Goal: Task Accomplishment & Management: Manage account settings

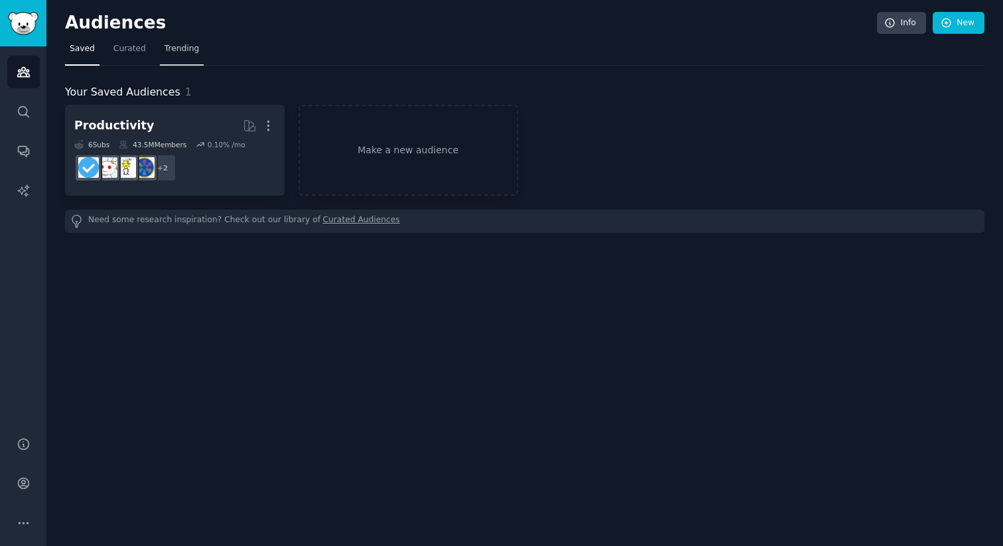
click at [187, 47] on span "Trending" at bounding box center [182, 49] width 35 height 12
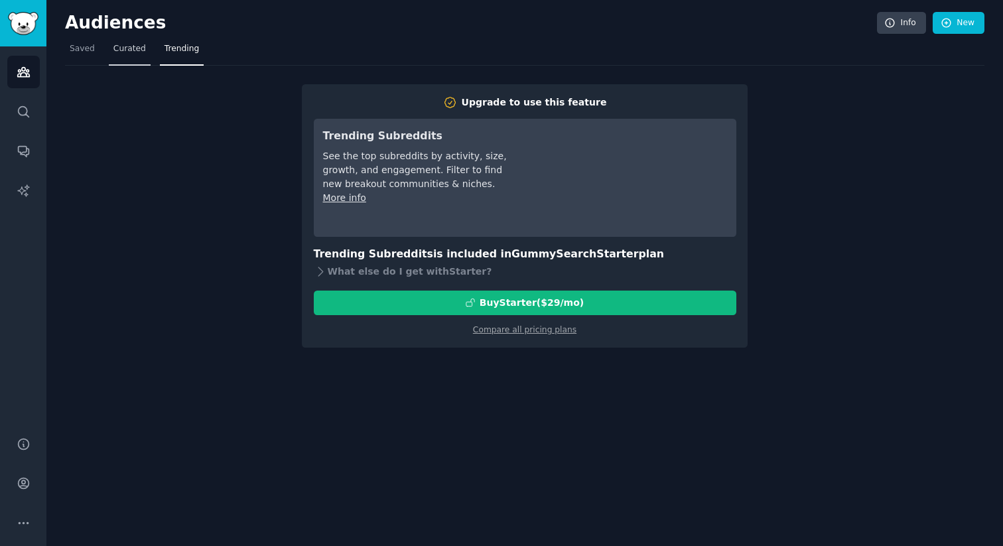
click at [131, 62] on link "Curated" at bounding box center [130, 51] width 42 height 27
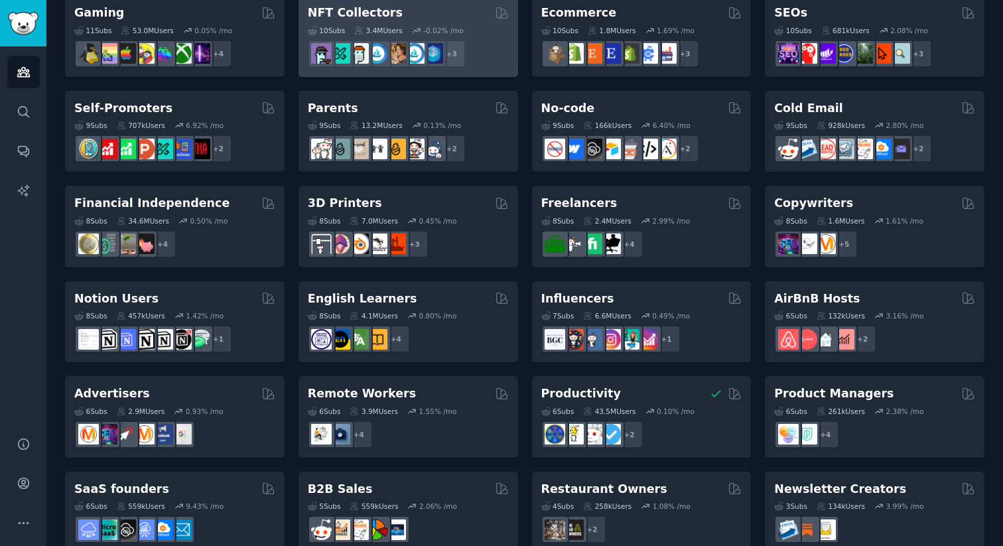
scroll to position [493, 0]
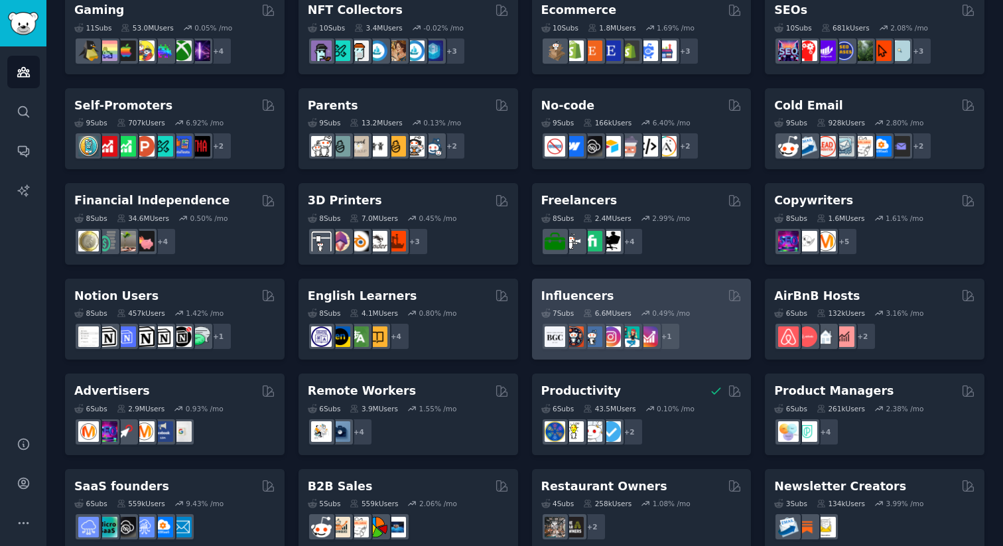
click at [592, 297] on h2 "Influencers" at bounding box center [578, 296] width 73 height 17
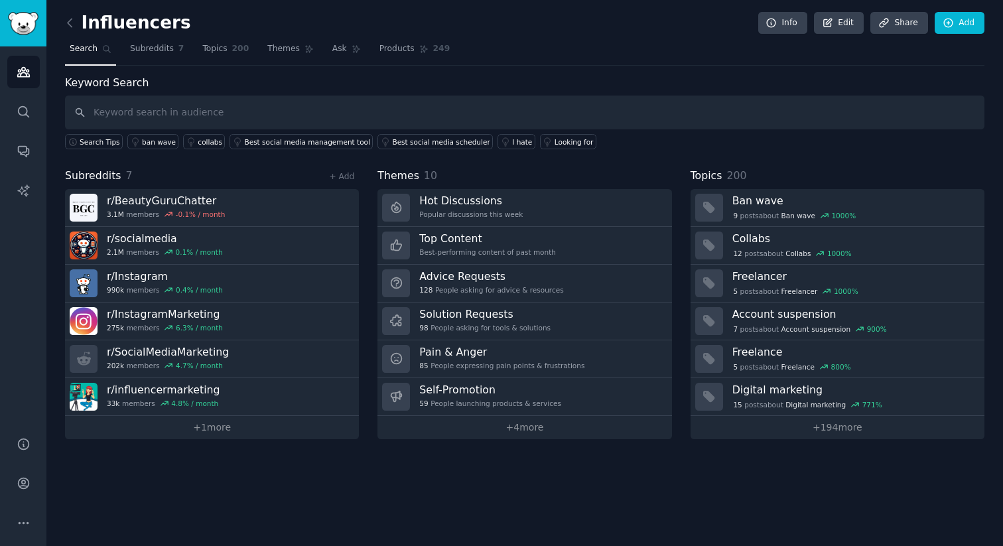
click at [62, 25] on div "Influencers Info Edit Share Add Search Subreddits 7 Topics 200 Themes Ask Produ…" at bounding box center [524, 273] width 957 height 546
click at [67, 25] on icon at bounding box center [70, 23] width 14 height 14
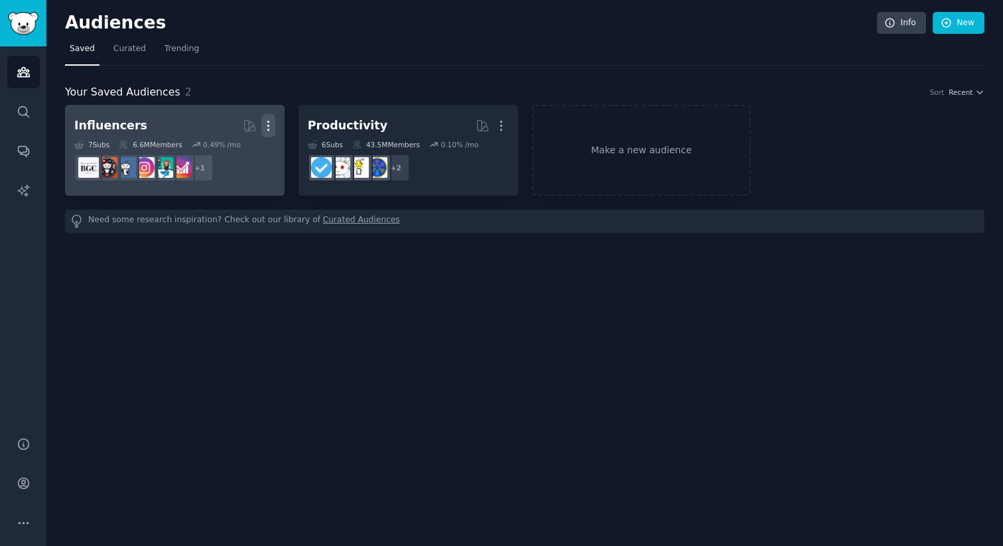
click at [266, 125] on icon "button" at bounding box center [268, 126] width 14 height 14
click at [224, 155] on p "Delete" at bounding box center [232, 154] width 31 height 14
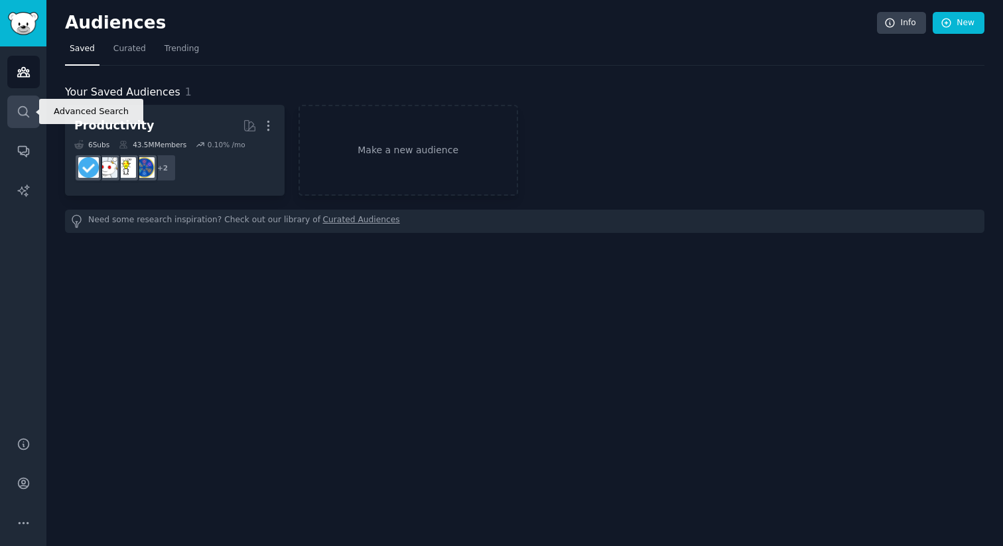
click at [35, 108] on link "Search" at bounding box center [23, 112] width 33 height 33
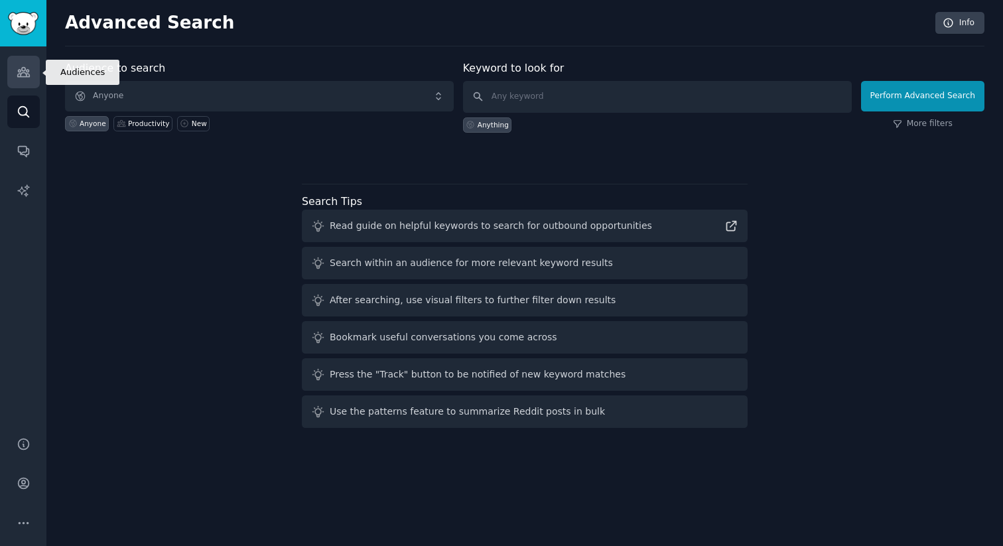
click at [38, 76] on link "Audiences" at bounding box center [23, 72] width 33 height 33
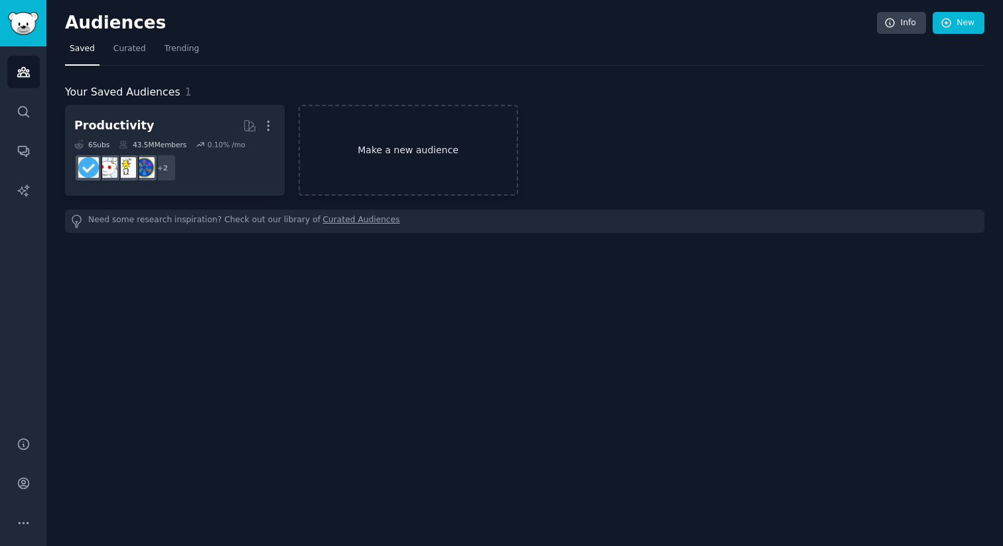
click at [402, 139] on link "Make a new audience" at bounding box center [409, 150] width 220 height 91
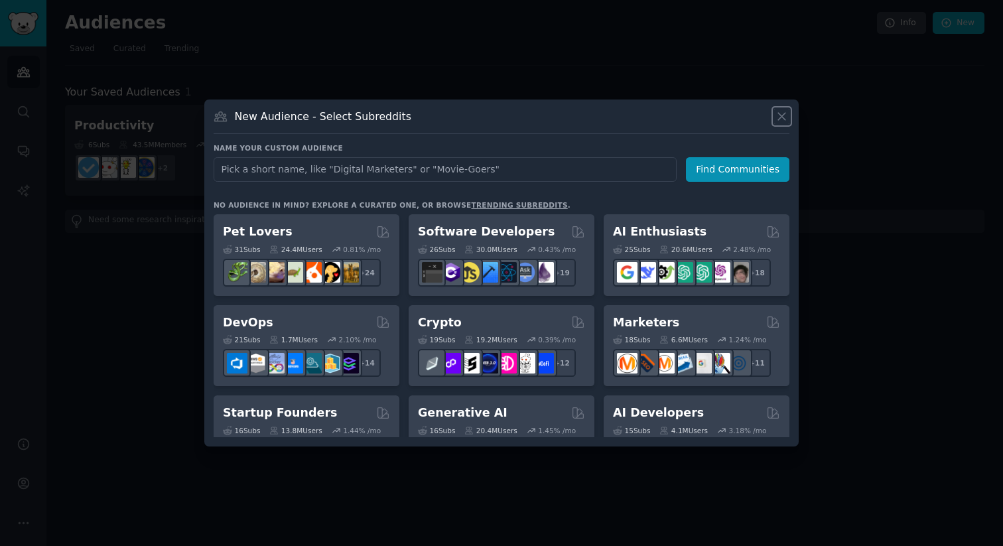
click at [788, 119] on icon at bounding box center [782, 117] width 14 height 14
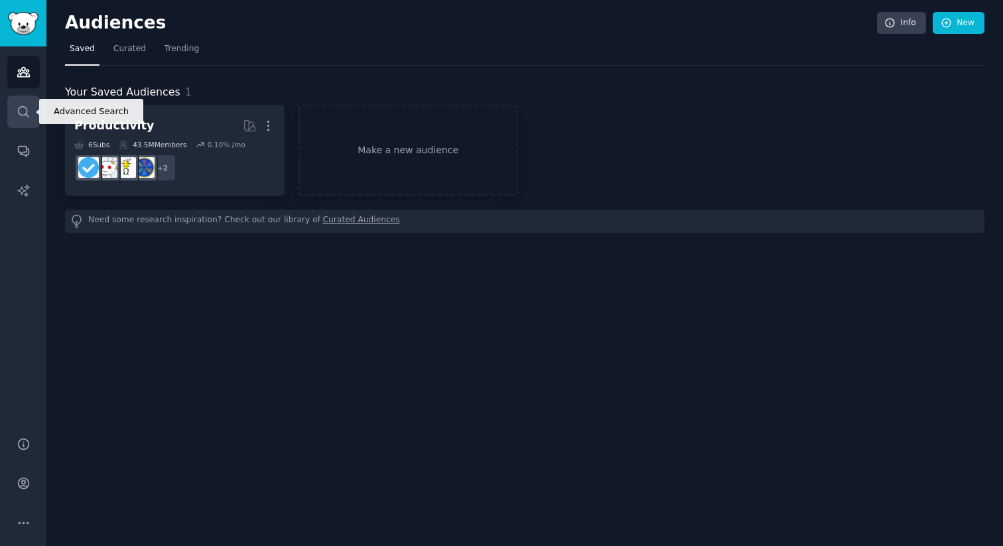
click at [27, 113] on icon "Sidebar" at bounding box center [24, 112] width 14 height 14
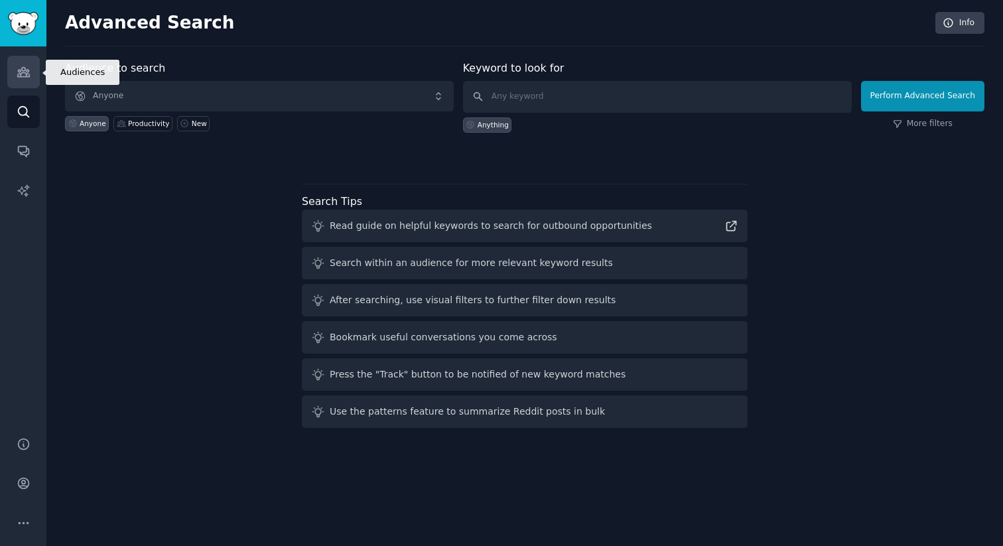
click at [22, 80] on link "Audiences" at bounding box center [23, 72] width 33 height 33
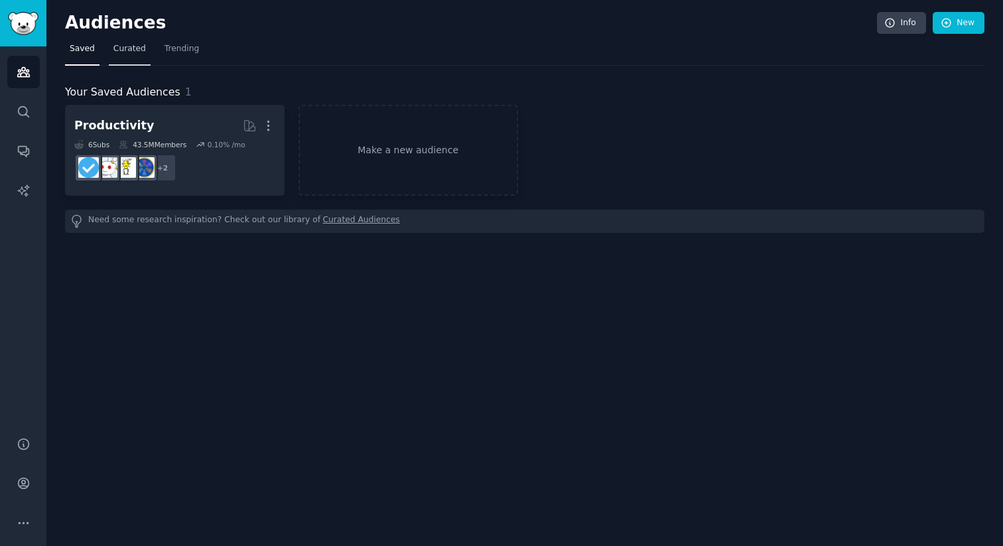
click at [137, 54] on span "Curated" at bounding box center [129, 49] width 33 height 12
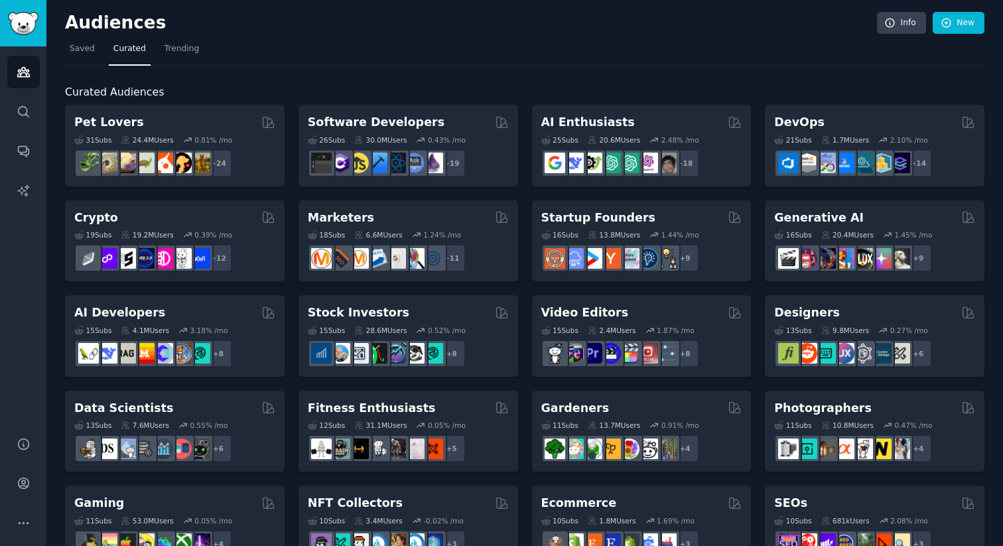
scroll to position [516, 0]
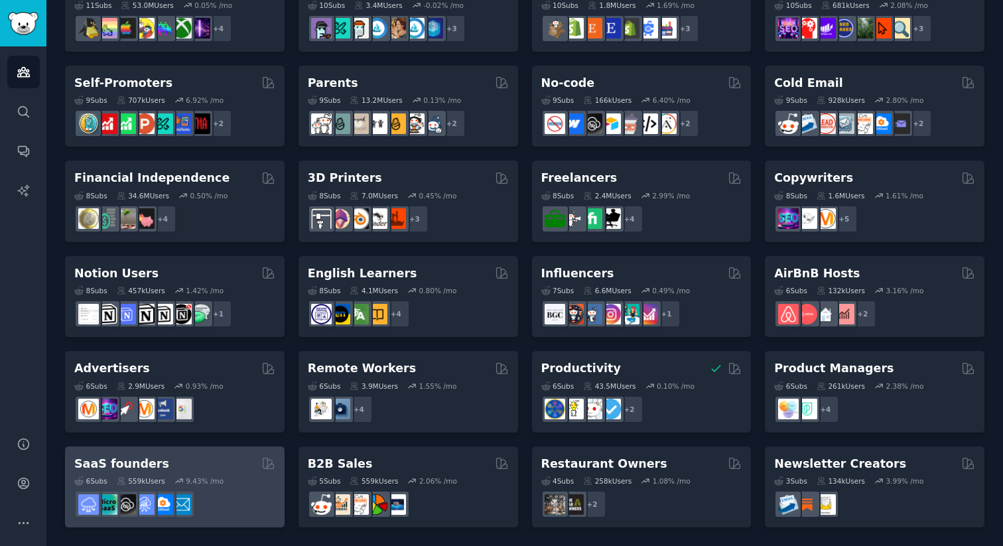
click at [160, 464] on div "SaaS founders" at bounding box center [174, 464] width 201 height 17
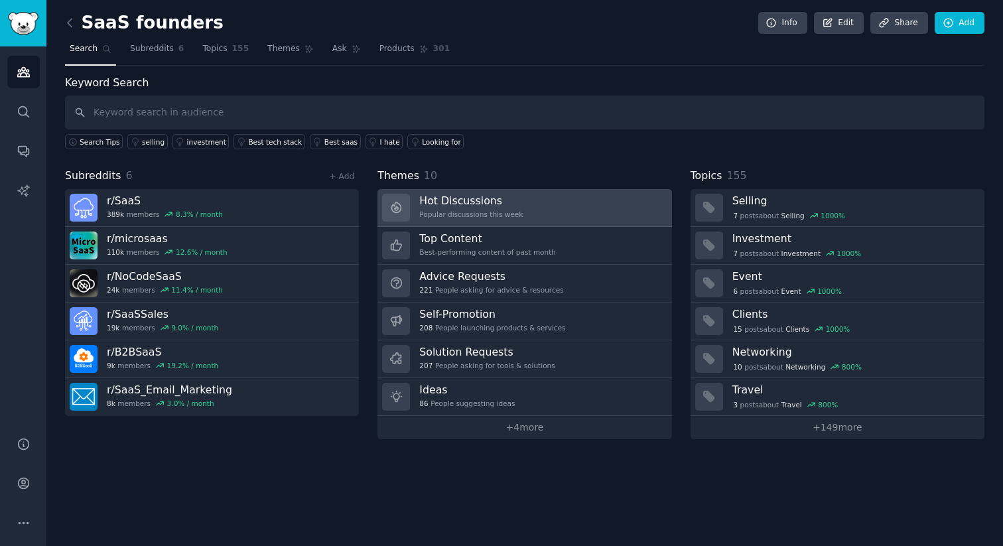
click at [534, 201] on link "Hot Discussions Popular discussions this week" at bounding box center [525, 208] width 294 height 38
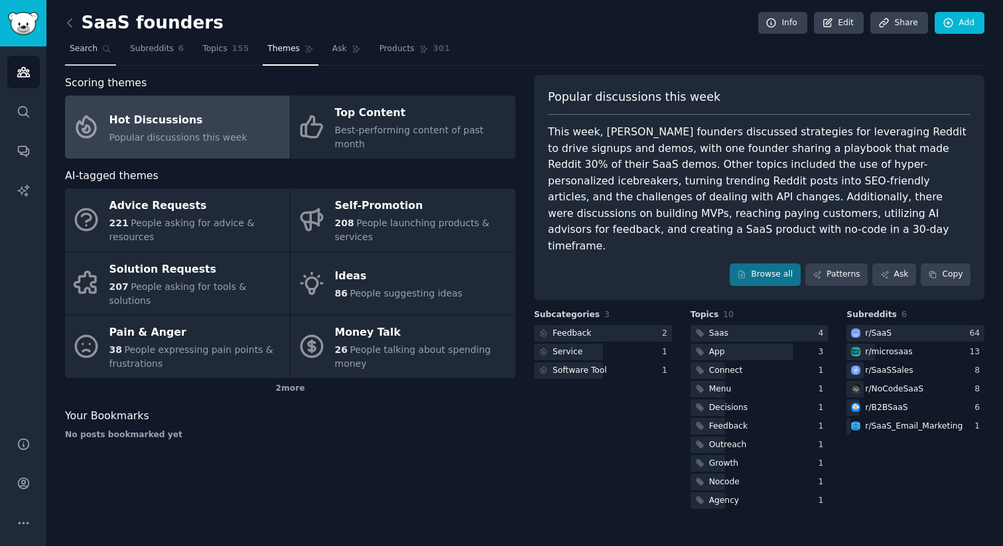
click at [88, 51] on span "Search" at bounding box center [84, 49] width 28 height 12
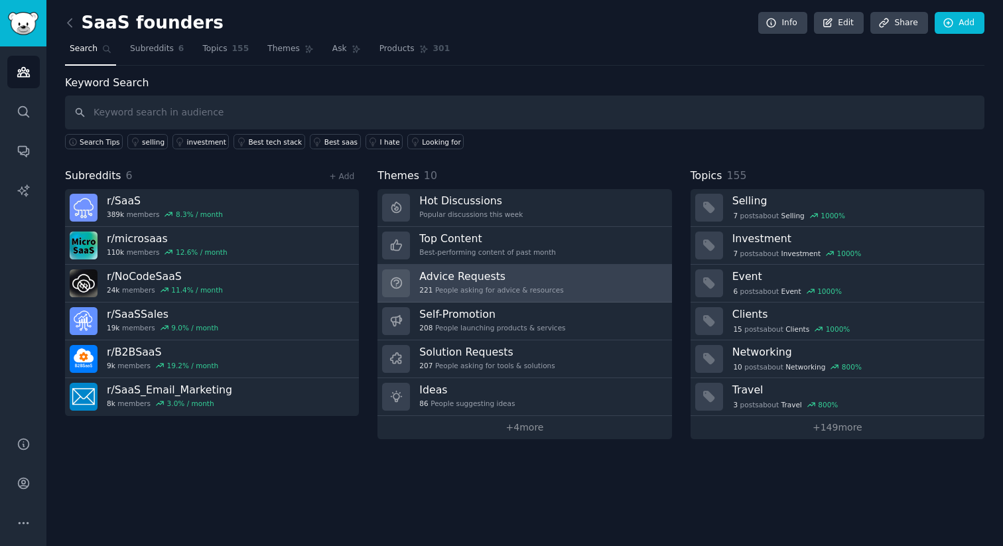
click at [490, 287] on div "221 People asking for advice & resources" at bounding box center [491, 289] width 144 height 9
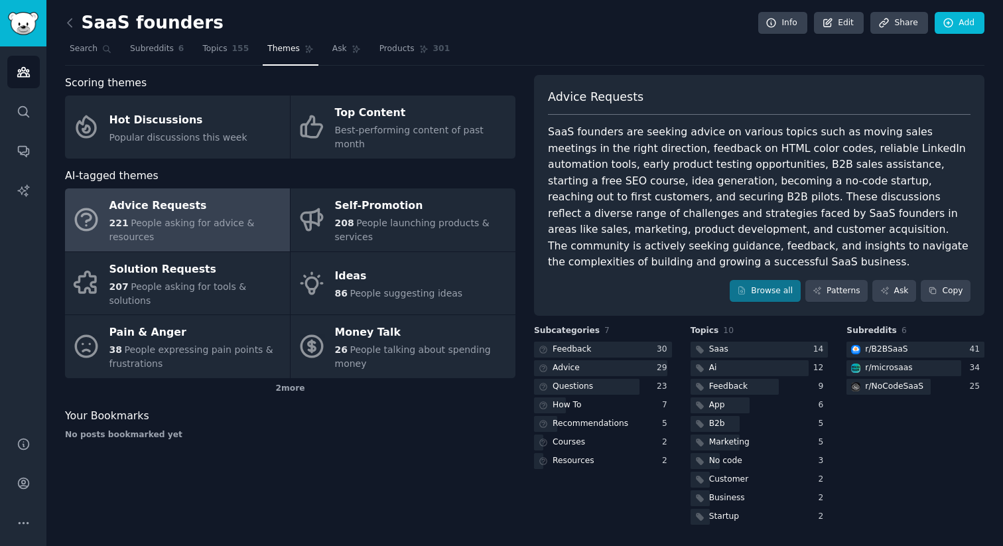
click at [244, 53] on span "155" at bounding box center [240, 49] width 17 height 12
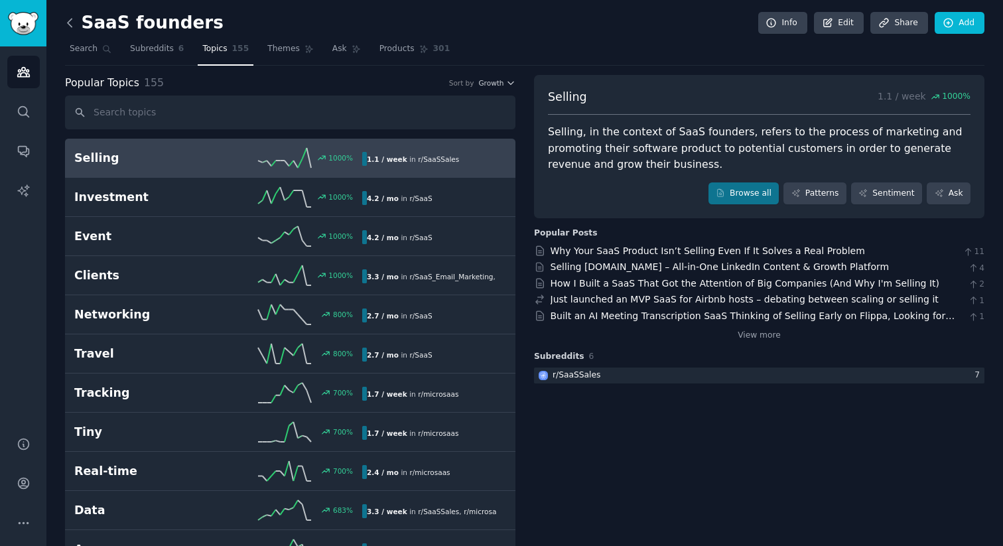
click at [70, 26] on icon at bounding box center [70, 23] width 4 height 8
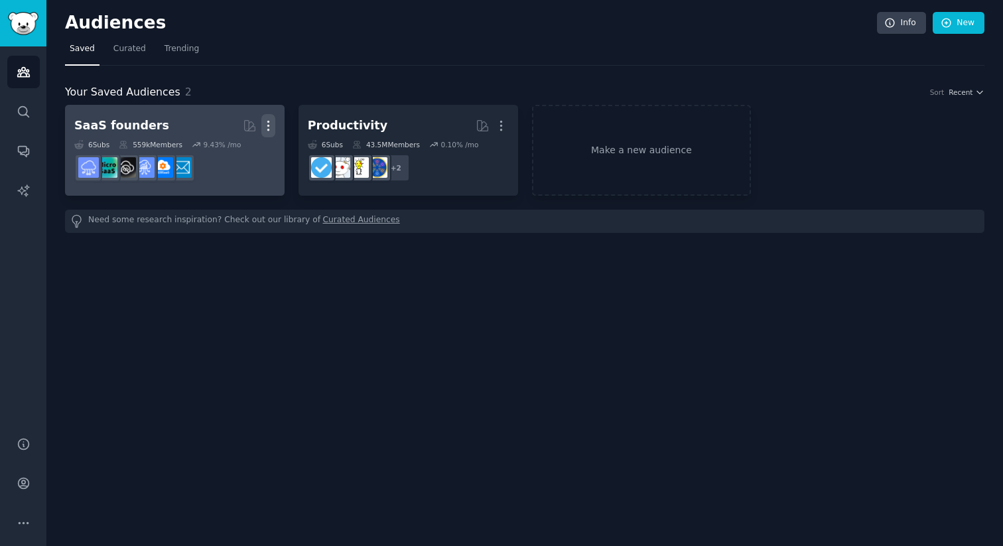
click at [271, 120] on icon "button" at bounding box center [268, 126] width 14 height 14
click at [234, 157] on p "Delete" at bounding box center [232, 154] width 31 height 14
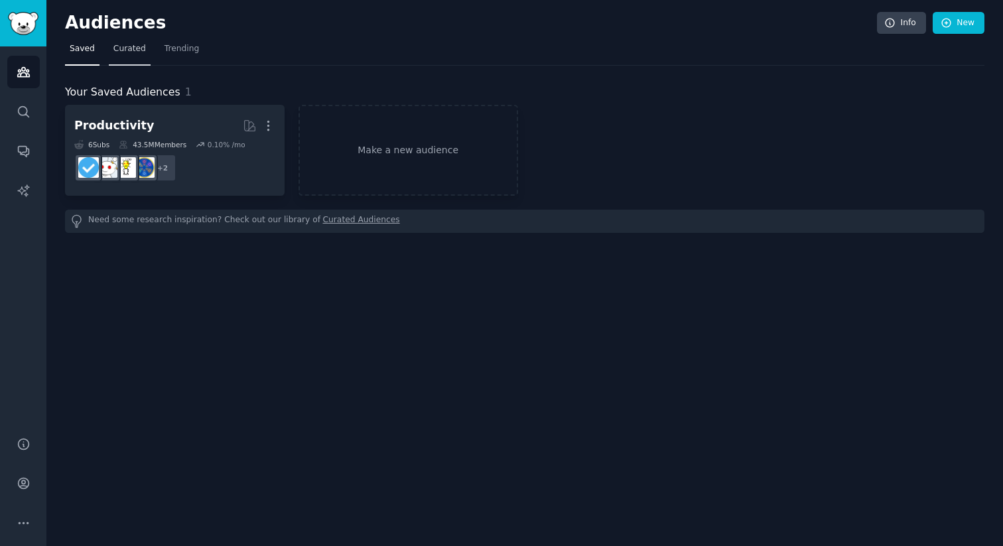
click at [132, 57] on link "Curated" at bounding box center [130, 51] width 42 height 27
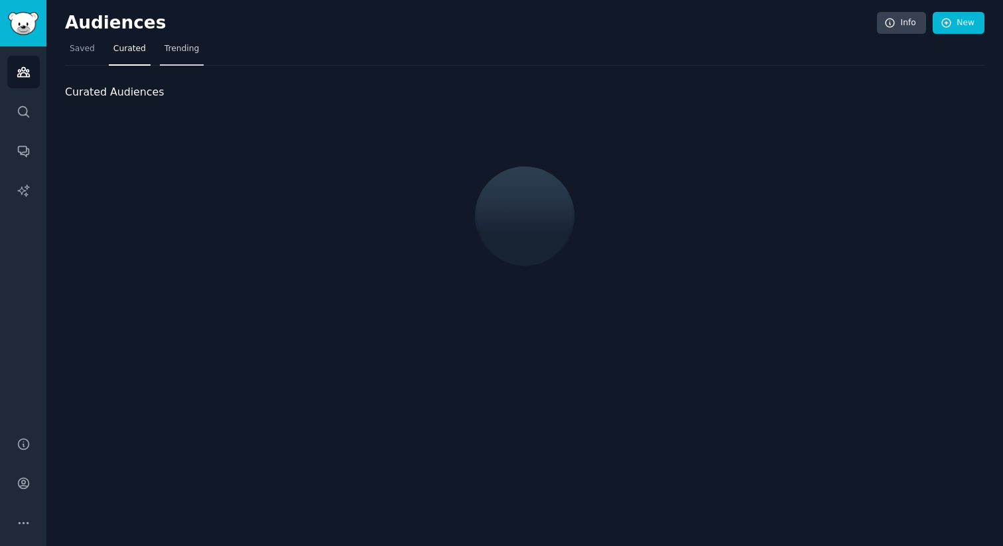
click at [177, 54] on span "Trending" at bounding box center [182, 49] width 35 height 12
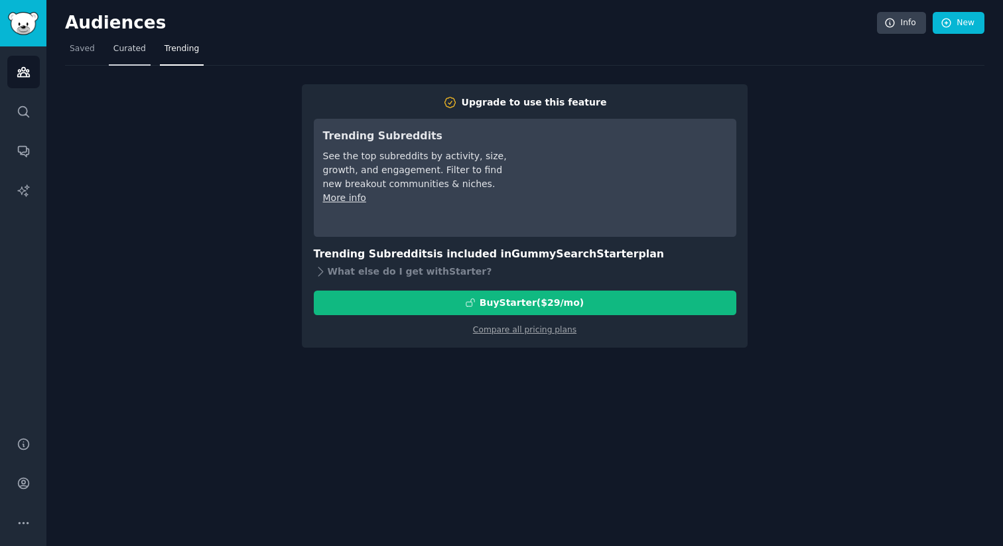
click at [121, 54] on span "Curated" at bounding box center [129, 49] width 33 height 12
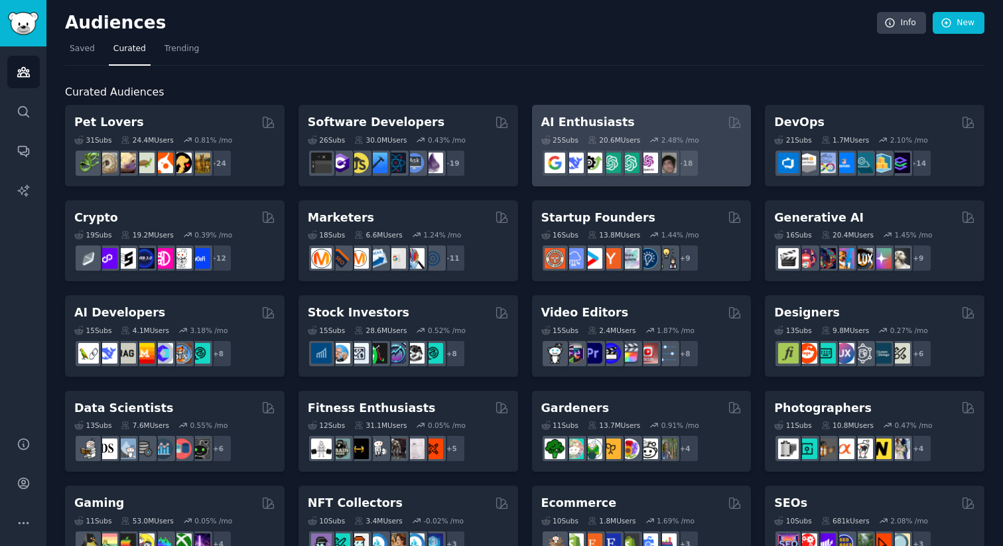
click at [648, 115] on div "AI Enthusiasts" at bounding box center [642, 122] width 201 height 17
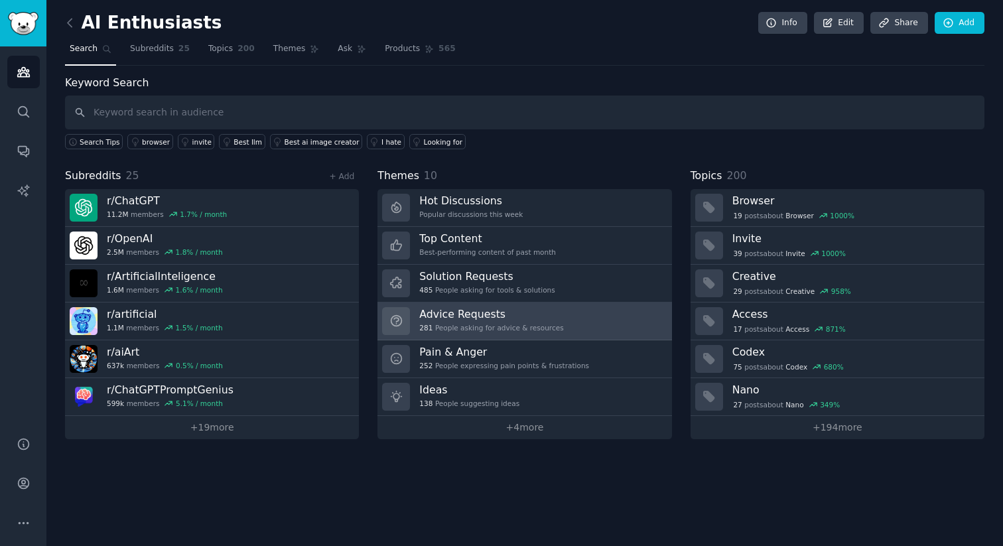
click at [495, 323] on div "Advice Requests 281 People asking for advice & resources" at bounding box center [491, 321] width 144 height 28
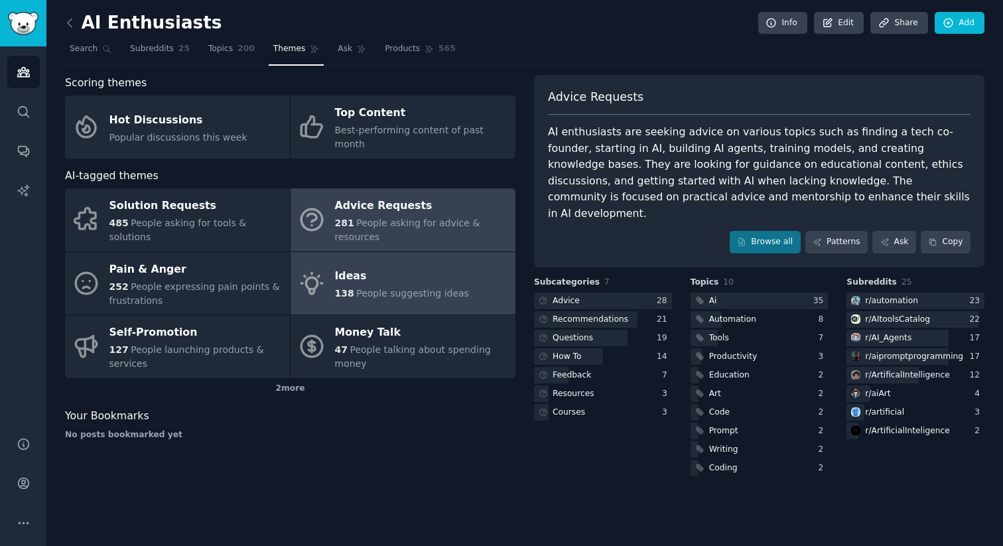
click at [344, 266] on div "Ideas" at bounding box center [402, 276] width 134 height 21
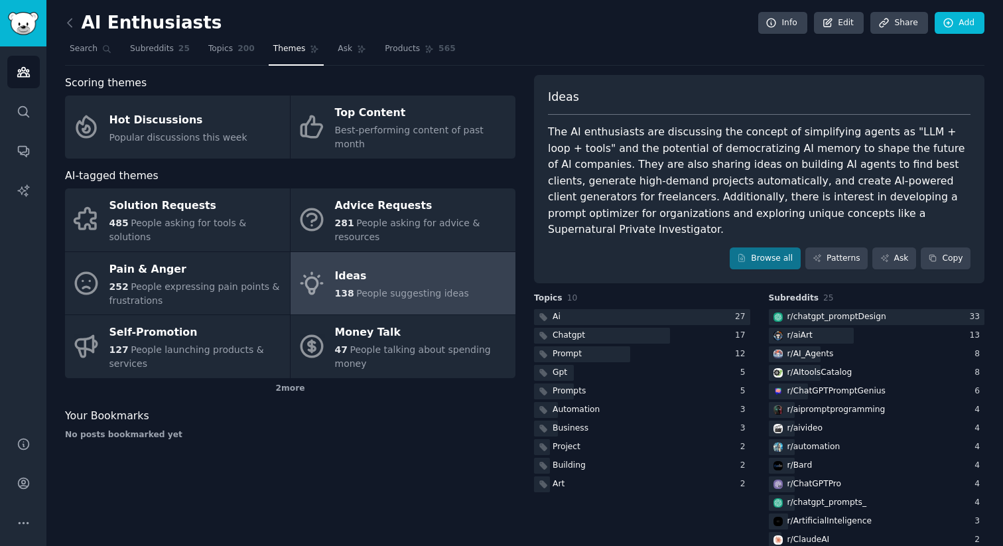
scroll to position [62, 0]
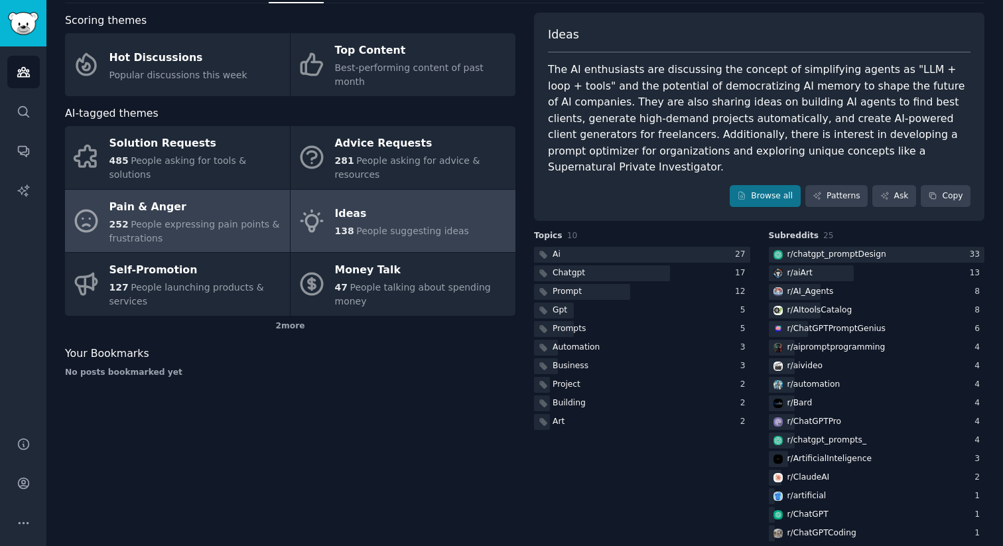
click at [210, 218] on div "252 People expressing pain points & frustrations" at bounding box center [197, 232] width 174 height 28
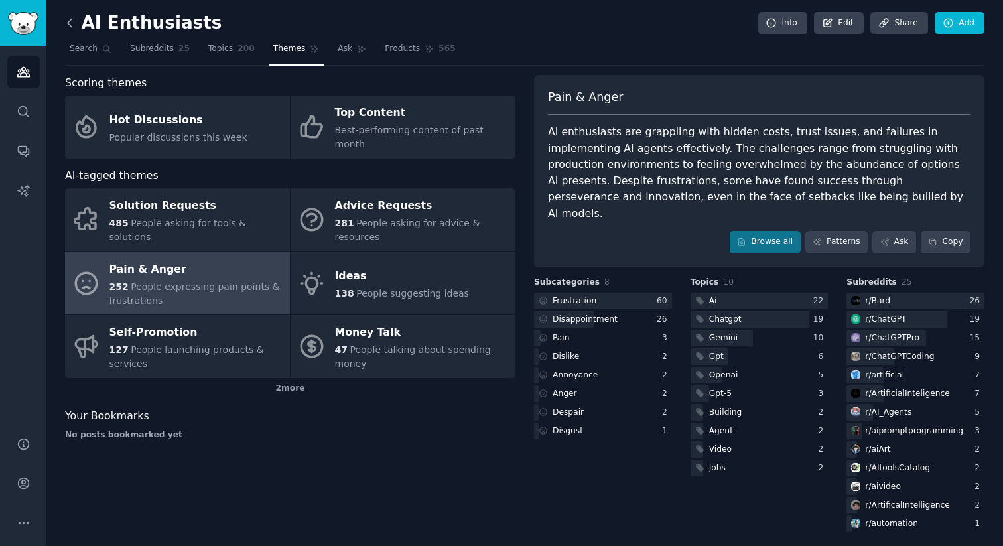
click at [69, 17] on icon at bounding box center [70, 23] width 14 height 14
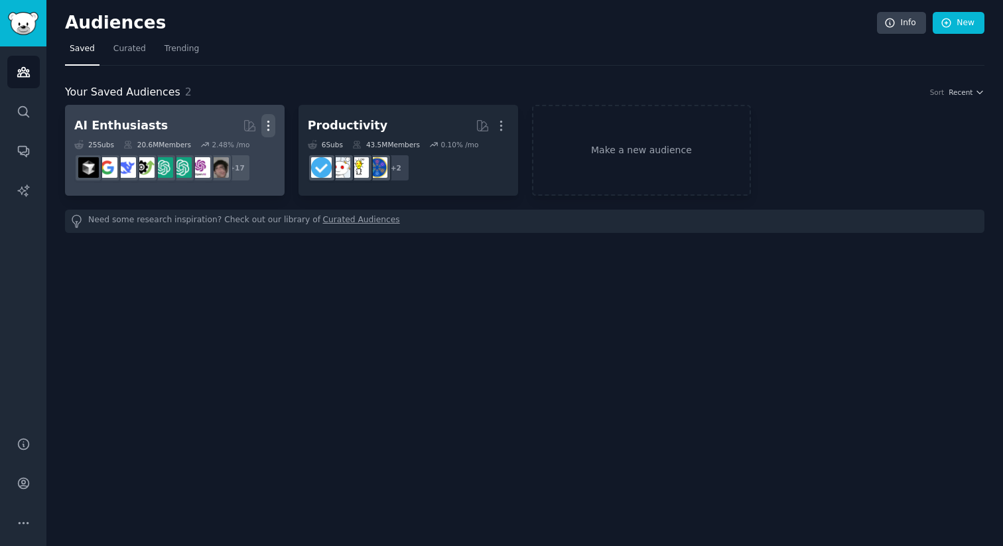
click at [271, 123] on icon "button" at bounding box center [268, 126] width 14 height 14
click at [244, 157] on p "Delete" at bounding box center [232, 154] width 31 height 14
